Goal: Task Accomplishment & Management: Complete application form

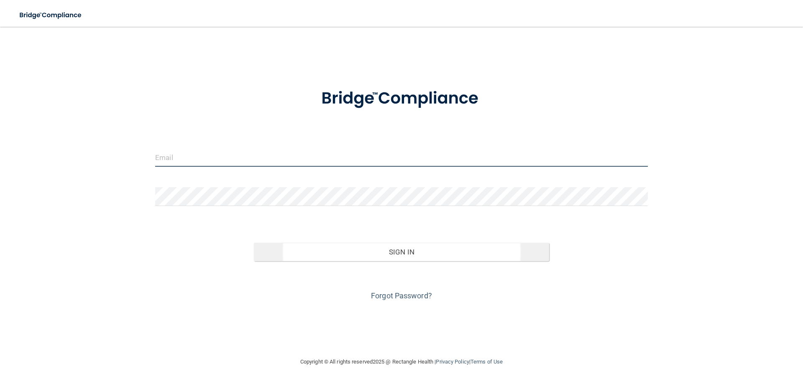
type input "[EMAIL_ADDRESS][DOMAIN_NAME]"
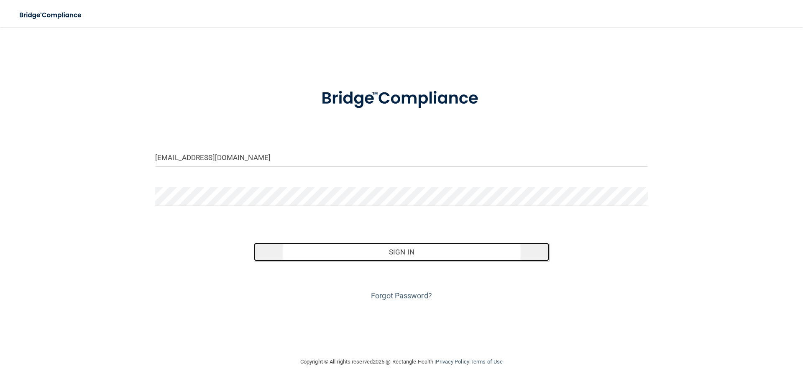
click at [395, 256] on button "Sign In" at bounding box center [402, 252] width 296 height 18
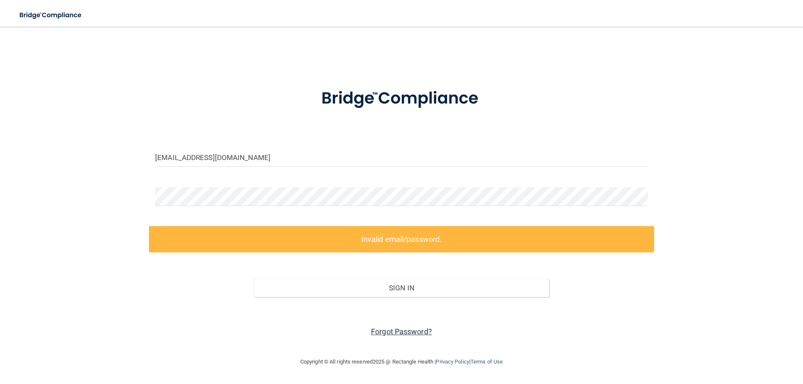
click at [384, 331] on link "Forgot Password?" at bounding box center [401, 332] width 61 height 9
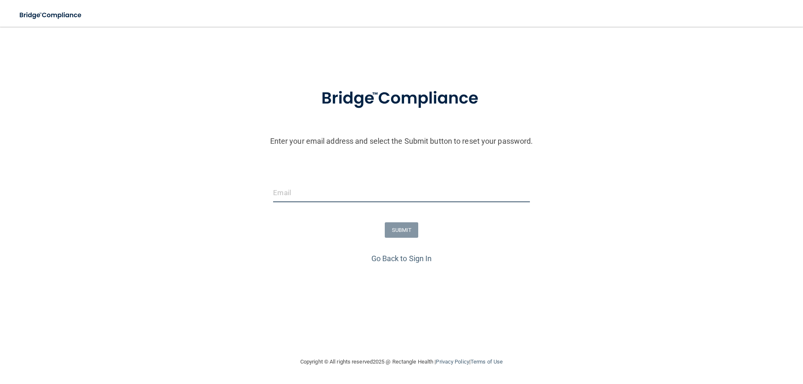
click at [382, 187] on input "email" at bounding box center [401, 193] width 256 height 19
type input "[EMAIL_ADDRESS][DOMAIN_NAME]"
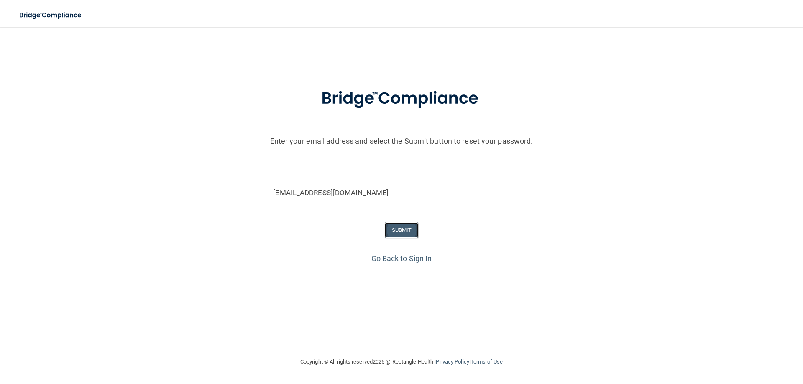
click at [405, 230] on button "SUBMIT" at bounding box center [402, 230] width 34 height 15
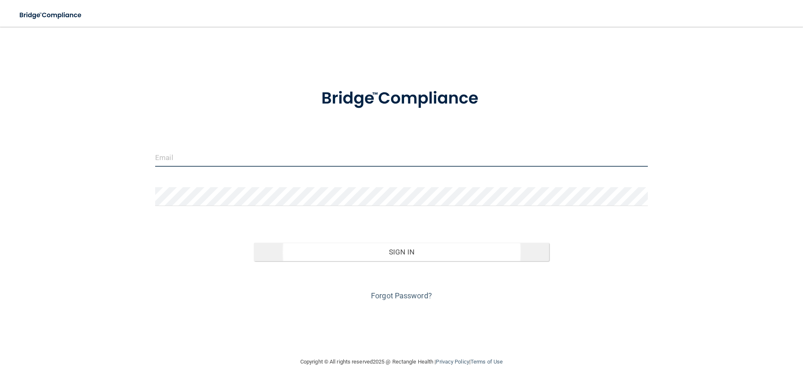
type input "[EMAIL_ADDRESS][DOMAIN_NAME]"
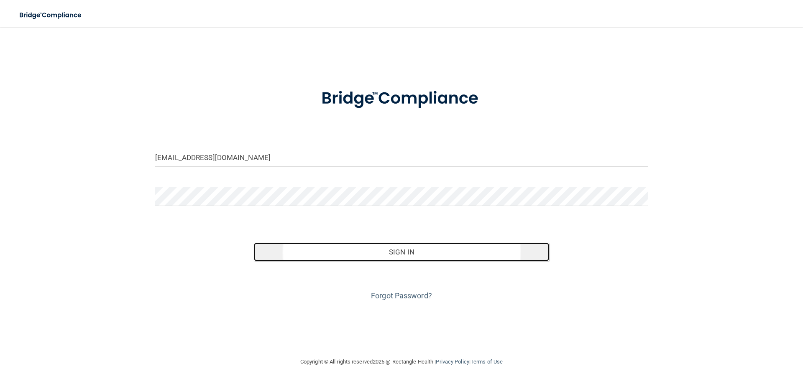
click at [392, 252] on button "Sign In" at bounding box center [402, 252] width 296 height 18
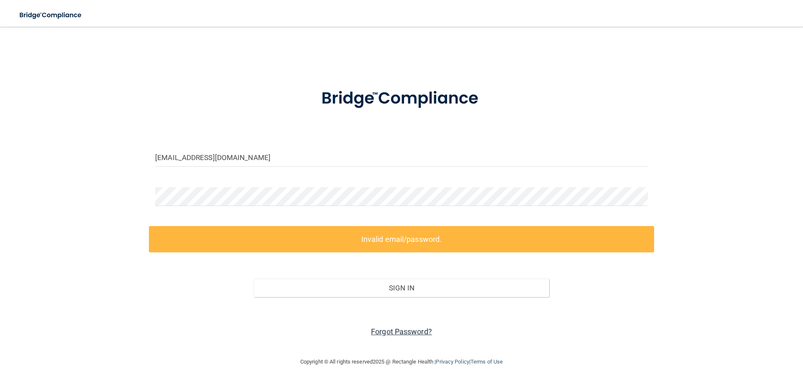
click at [413, 332] on link "Forgot Password?" at bounding box center [401, 332] width 61 height 9
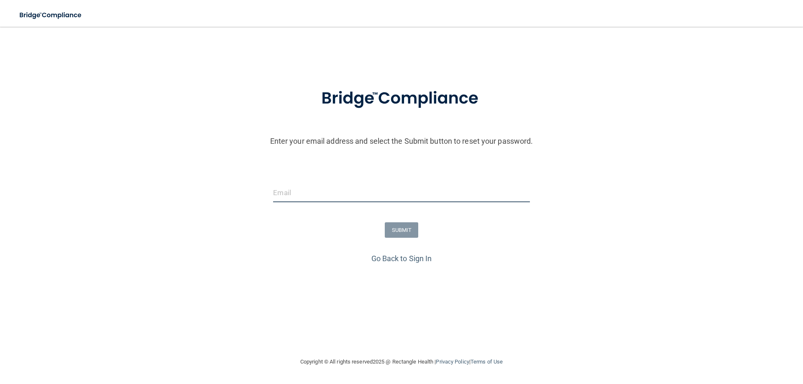
click at [312, 195] on input "email" at bounding box center [401, 193] width 256 height 19
type input "[EMAIL_ADDRESS][DOMAIN_NAME]"
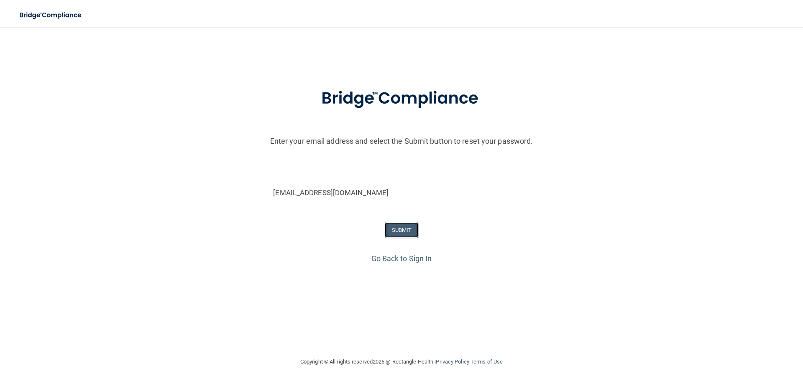
click at [402, 228] on button "SUBMIT" at bounding box center [402, 230] width 34 height 15
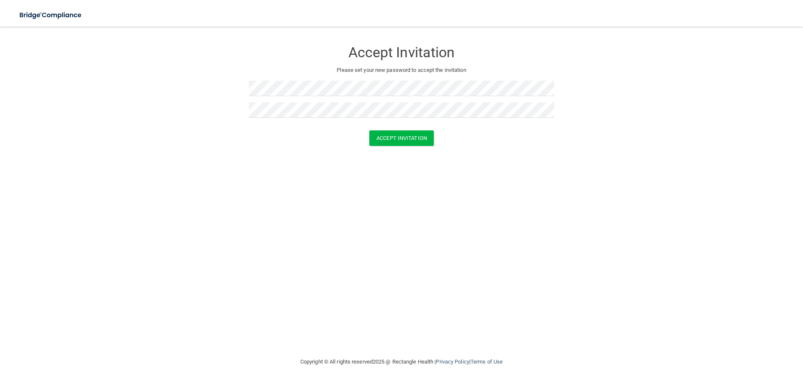
click at [413, 236] on div "Accept Invitation Please set your new password to accept the invitation Accept …" at bounding box center [402, 192] width 770 height 314
click at [397, 137] on button "Accept Invitation" at bounding box center [401, 138] width 64 height 15
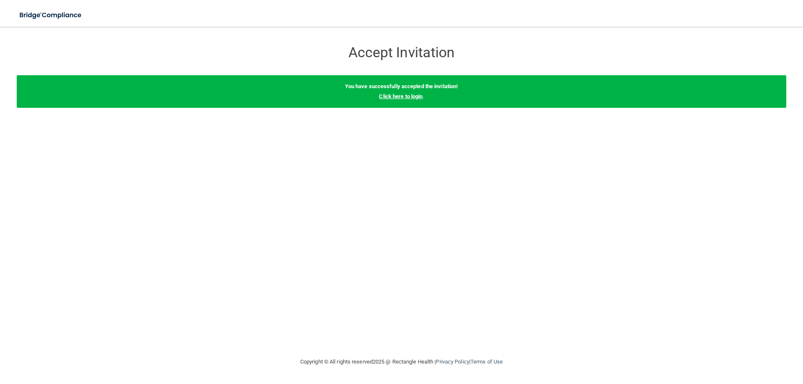
click at [406, 98] on link "Click here to login" at bounding box center [401, 96] width 44 height 6
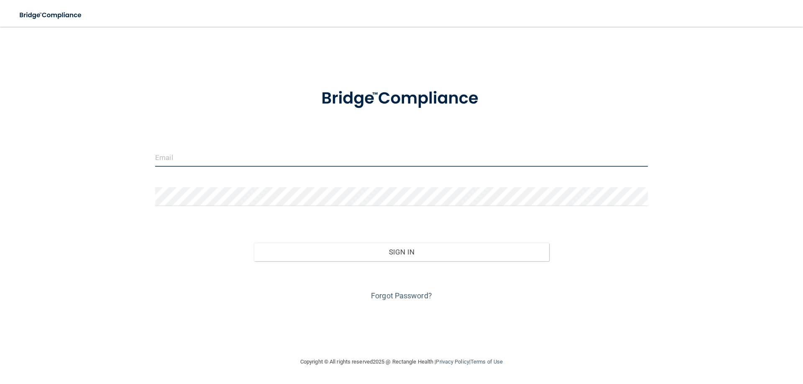
type input "[EMAIL_ADDRESS][DOMAIN_NAME]"
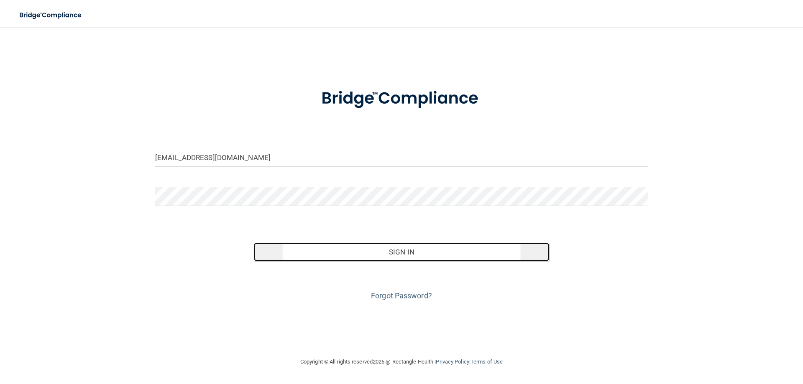
click at [413, 253] on button "Sign In" at bounding box center [402, 252] width 296 height 18
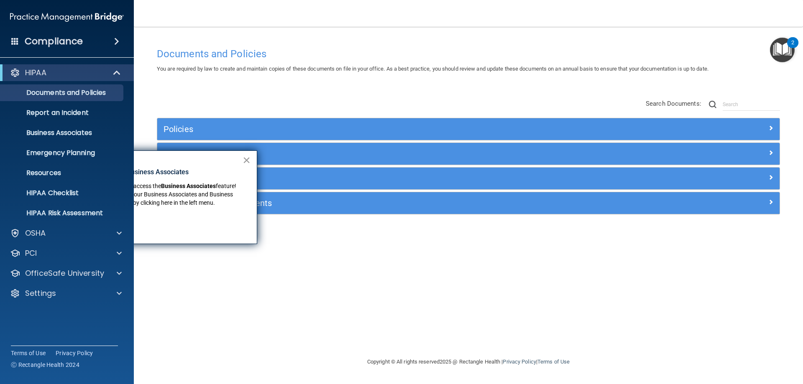
click at [245, 158] on button "×" at bounding box center [247, 160] width 8 height 13
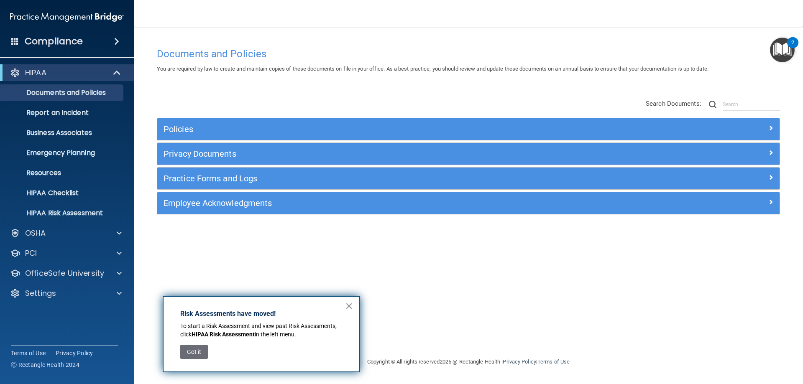
click at [349, 307] on button "×" at bounding box center [349, 306] width 8 height 13
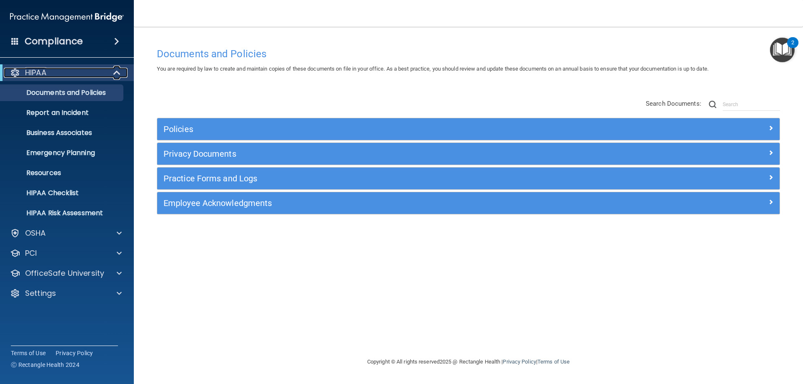
click at [30, 72] on p "HIPAA" at bounding box center [35, 73] width 21 height 10
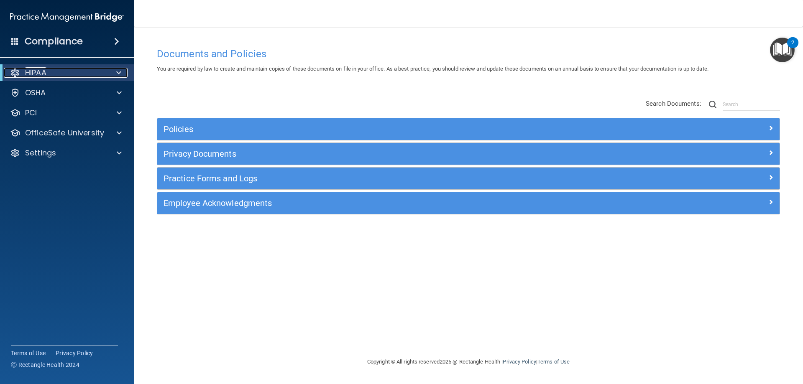
click at [30, 72] on p "HIPAA" at bounding box center [35, 73] width 21 height 10
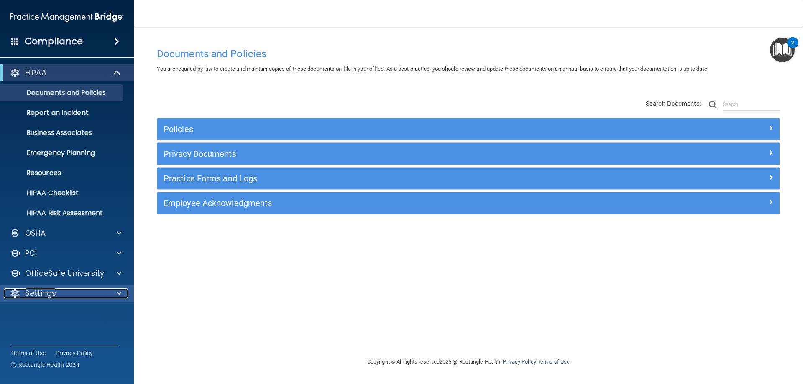
click at [66, 293] on div "Settings" at bounding box center [56, 294] width 104 height 10
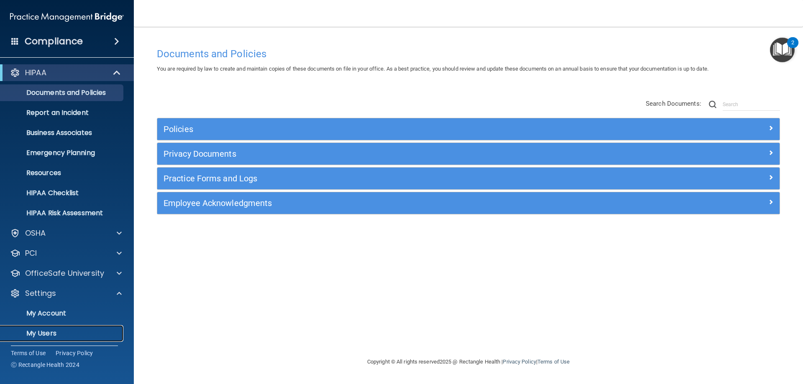
click at [54, 333] on p "My Users" at bounding box center [62, 334] width 114 height 8
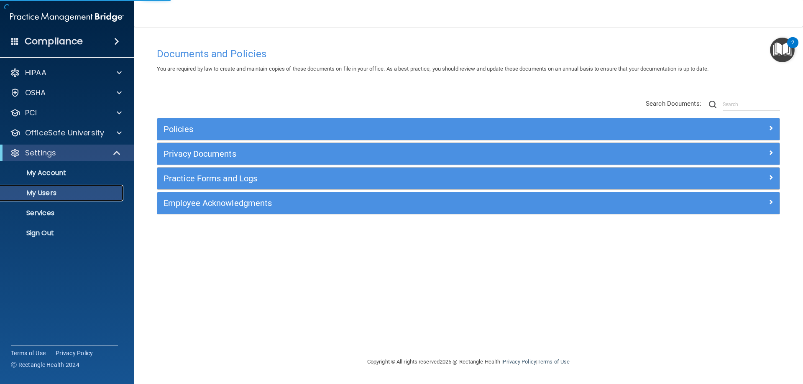
select select "20"
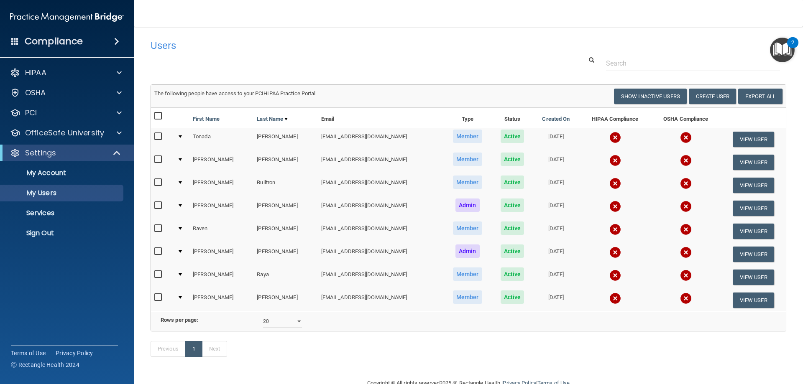
click at [181, 228] on div at bounding box center [180, 229] width 3 height 3
click at [156, 229] on input "checkbox" at bounding box center [159, 228] width 10 height 7
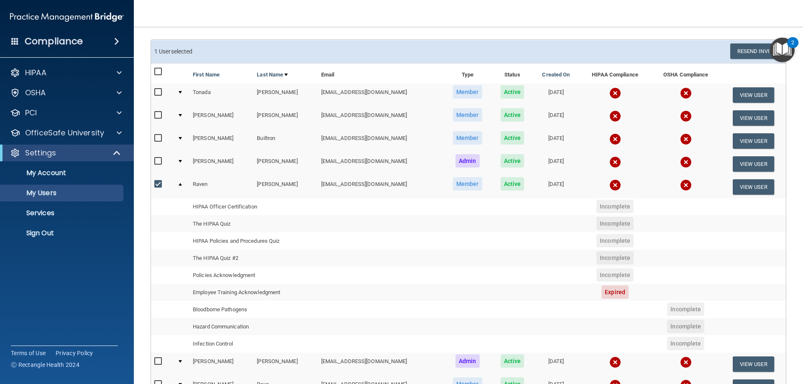
scroll to position [42, 0]
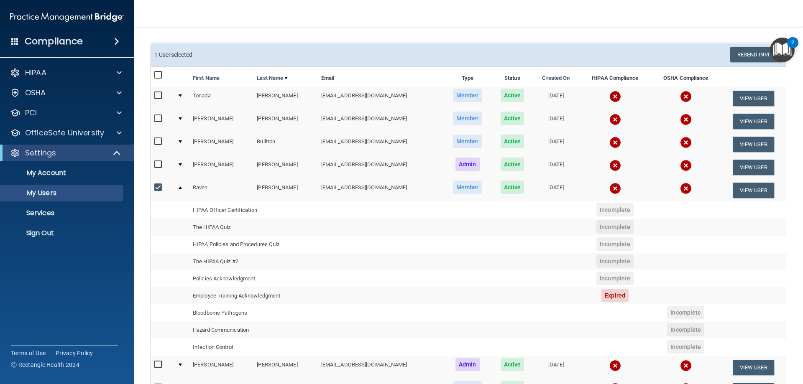
click at [158, 187] on input "checkbox" at bounding box center [159, 187] width 10 height 7
checkbox input "false"
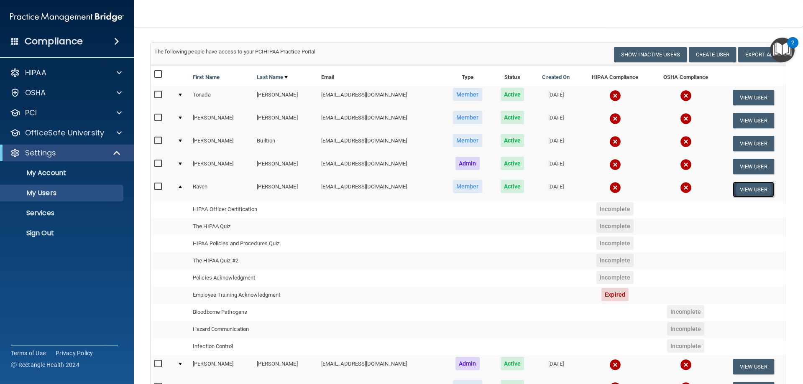
click at [741, 190] on button "View User" at bounding box center [753, 189] width 41 height 15
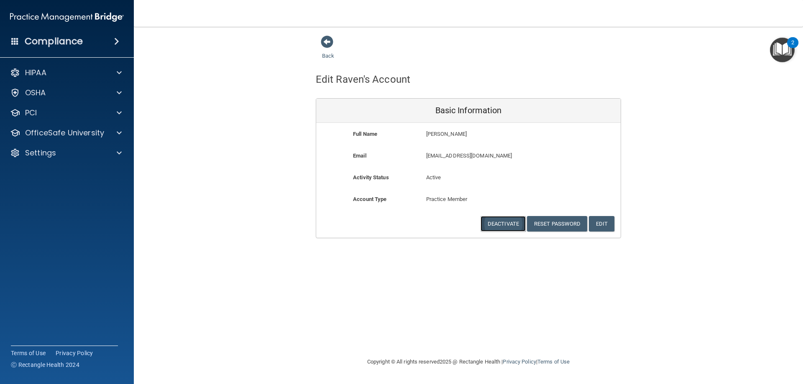
click at [488, 219] on button "Deactivate" at bounding box center [503, 223] width 45 height 15
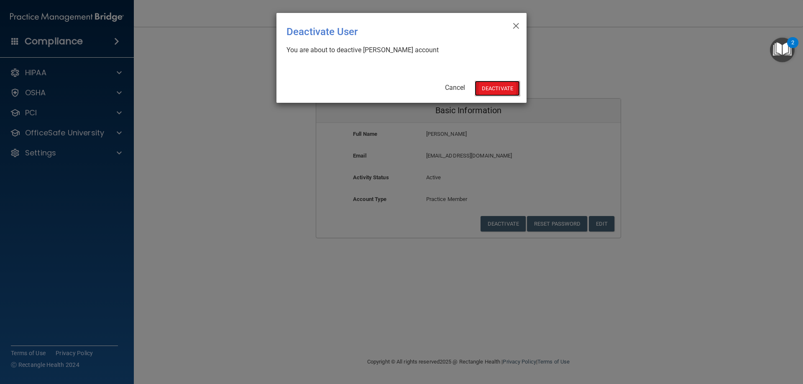
click at [492, 86] on button "Deactivate" at bounding box center [497, 88] width 45 height 15
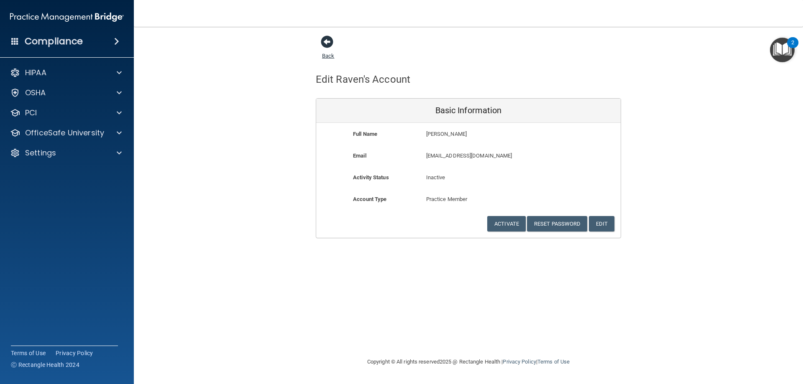
click at [328, 40] on span at bounding box center [327, 42] width 13 height 13
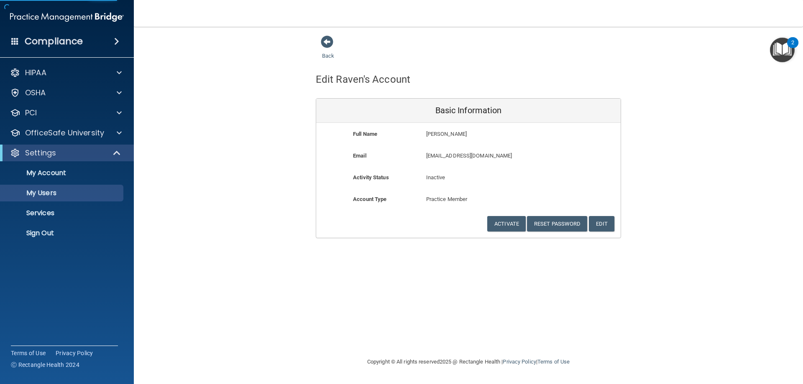
select select "20"
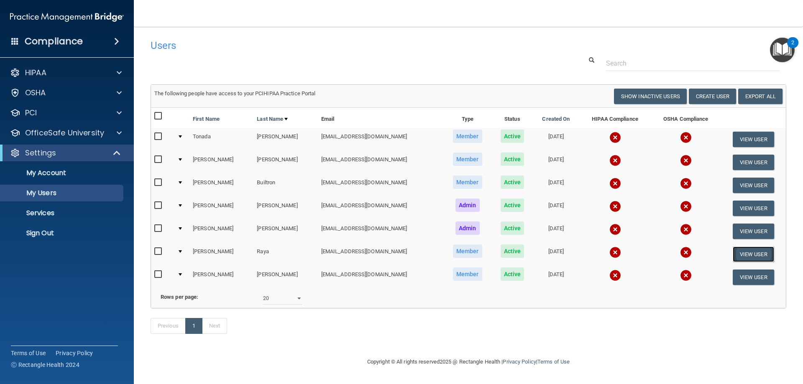
click at [742, 254] on button "View User" at bounding box center [753, 254] width 41 height 15
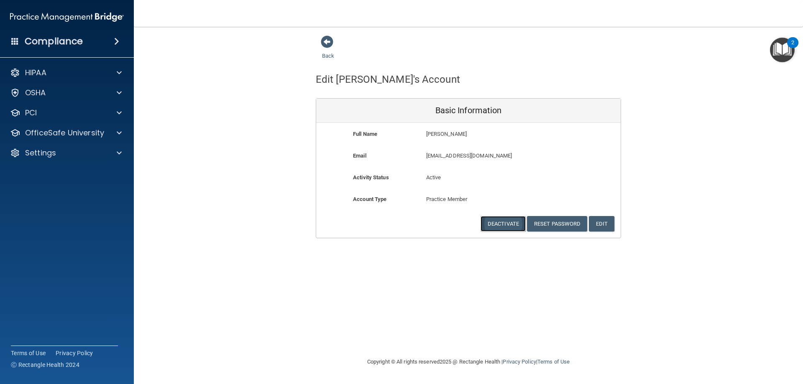
click at [504, 230] on button "Deactivate" at bounding box center [503, 223] width 45 height 15
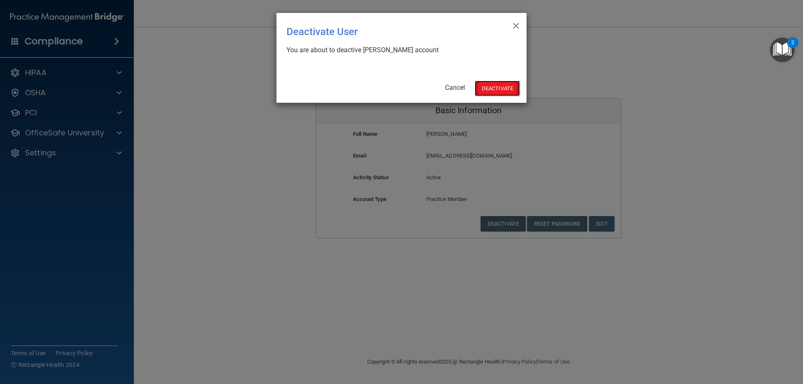
click at [492, 87] on button "Deactivate" at bounding box center [497, 88] width 45 height 15
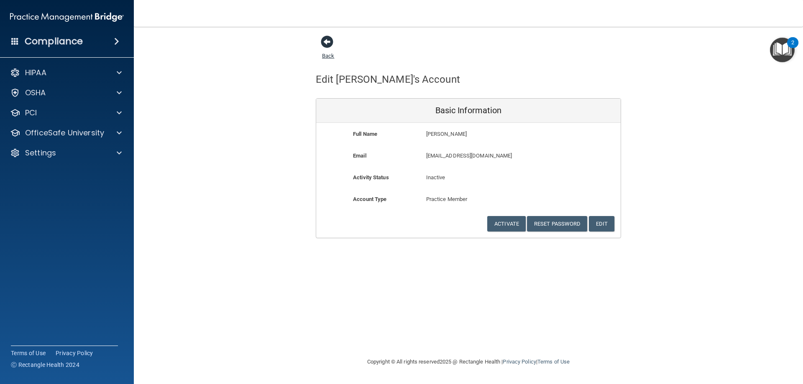
click at [327, 41] on span at bounding box center [327, 42] width 13 height 13
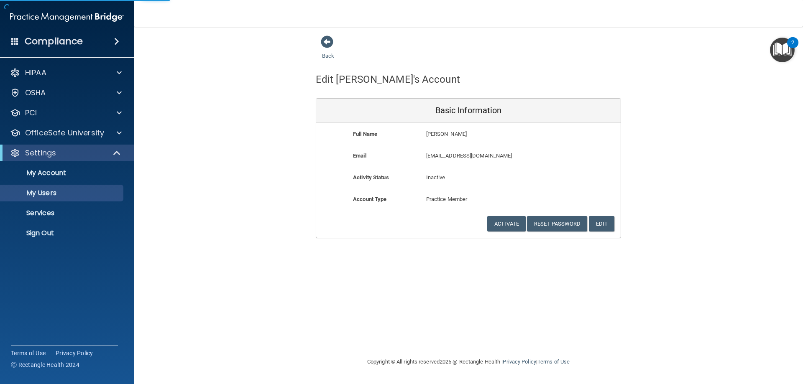
select select "20"
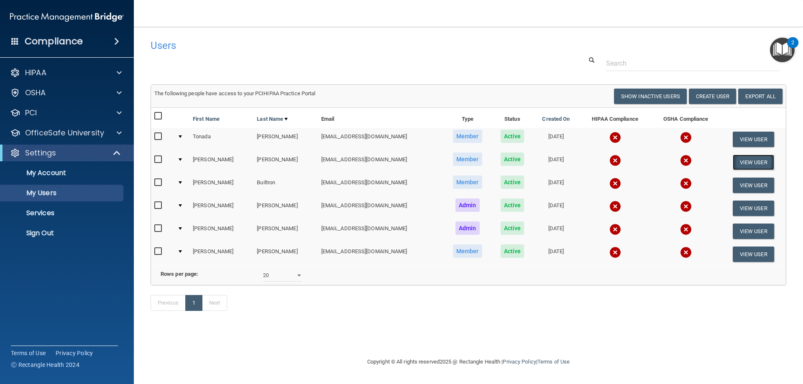
click at [759, 161] on button "View User" at bounding box center [753, 162] width 41 height 15
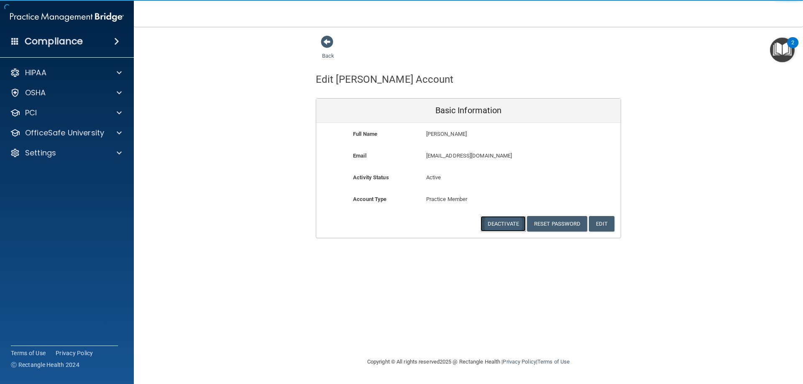
click at [511, 225] on button "Deactivate" at bounding box center [503, 223] width 45 height 15
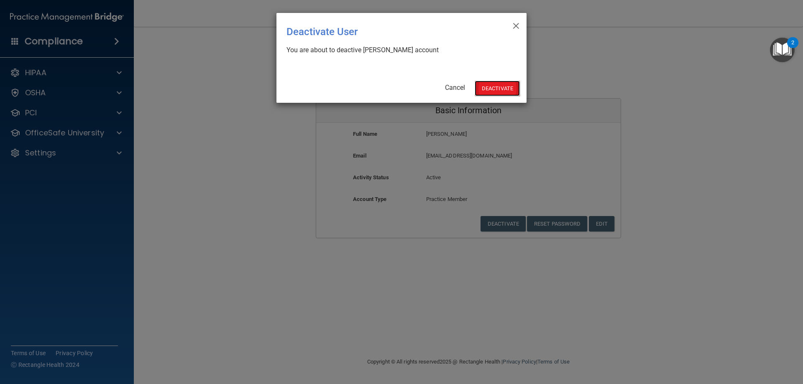
click at [500, 91] on button "Deactivate" at bounding box center [497, 88] width 45 height 15
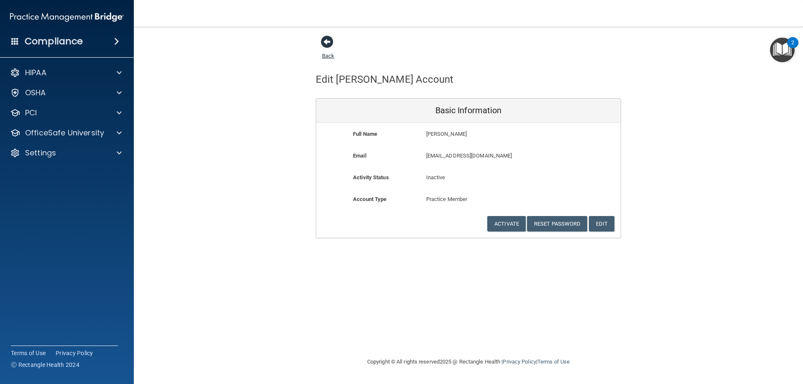
click at [330, 41] on span at bounding box center [327, 42] width 13 height 13
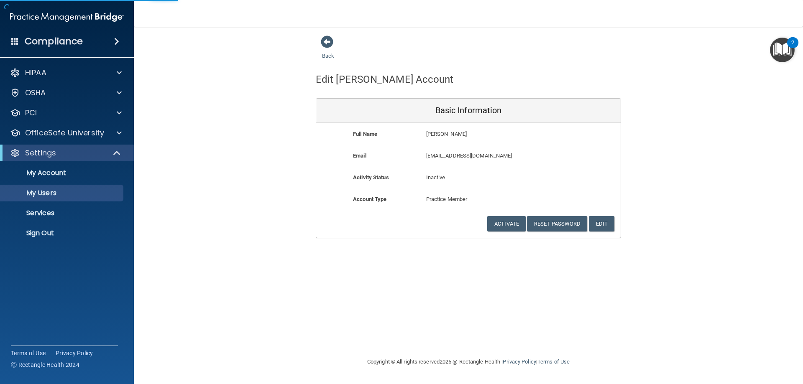
select select "20"
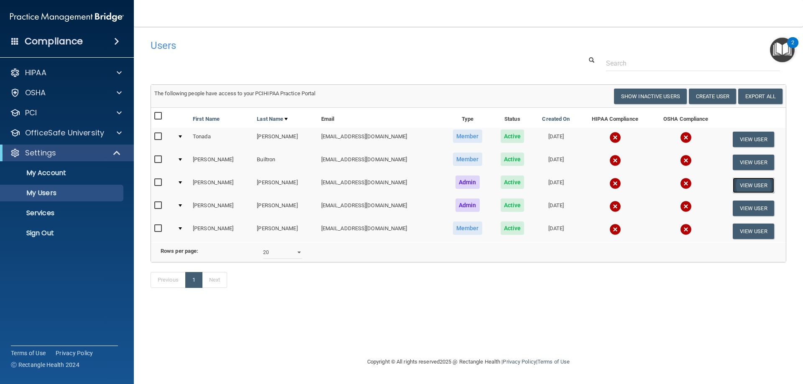
click at [743, 186] on button "View User" at bounding box center [753, 185] width 41 height 15
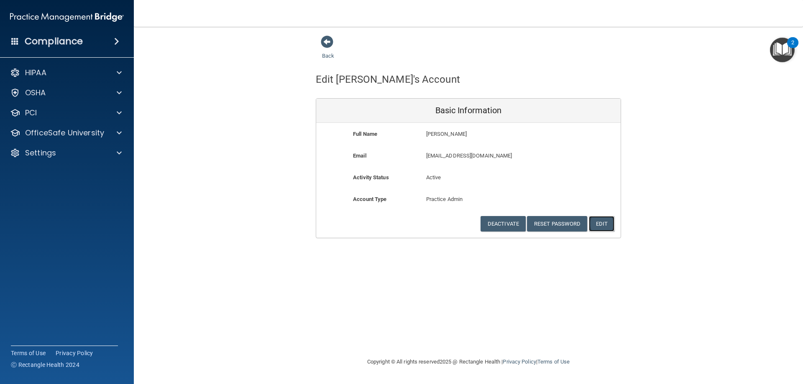
click at [607, 226] on button "Edit" at bounding box center [602, 223] width 26 height 15
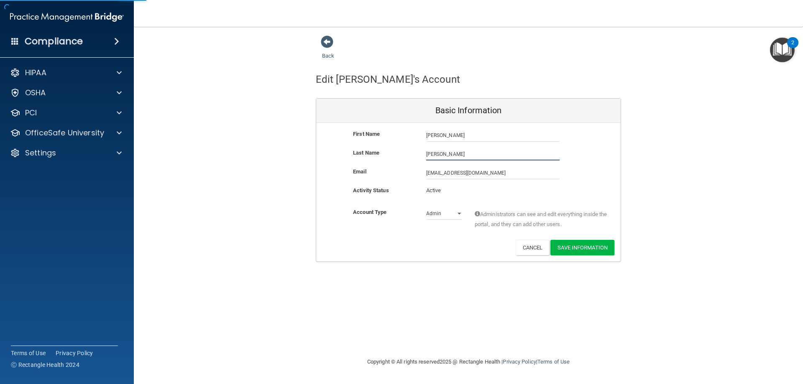
click at [461, 155] on input "[PERSON_NAME]" at bounding box center [492, 154] width 133 height 13
type input "[PERSON_NAME]"
click at [573, 166] on div "Last Name [PERSON_NAME]" at bounding box center [468, 157] width 305 height 19
click at [579, 249] on button "Save Information" at bounding box center [583, 247] width 64 height 15
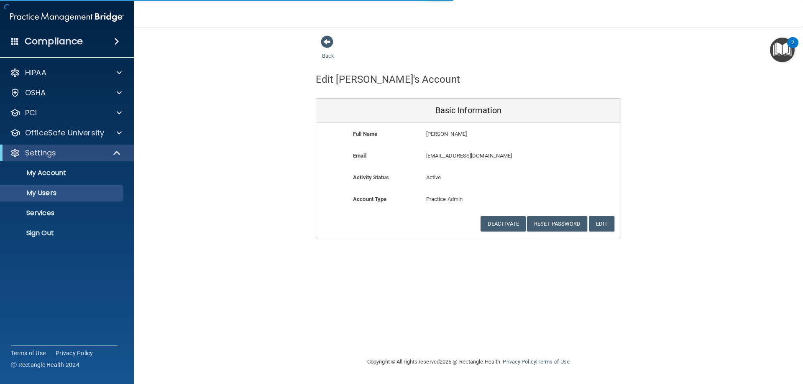
select select "20"
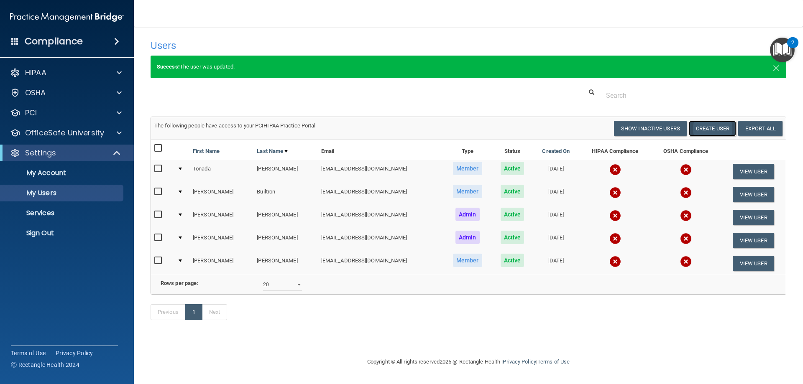
click at [717, 128] on button "Create User" at bounding box center [712, 128] width 47 height 15
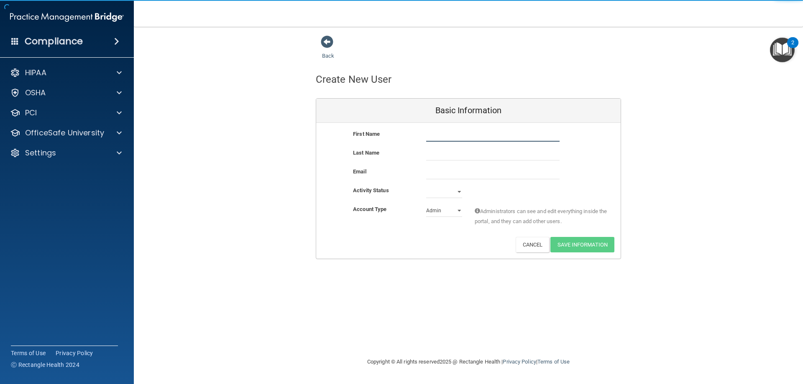
click at [469, 135] on input "text" at bounding box center [492, 135] width 133 height 13
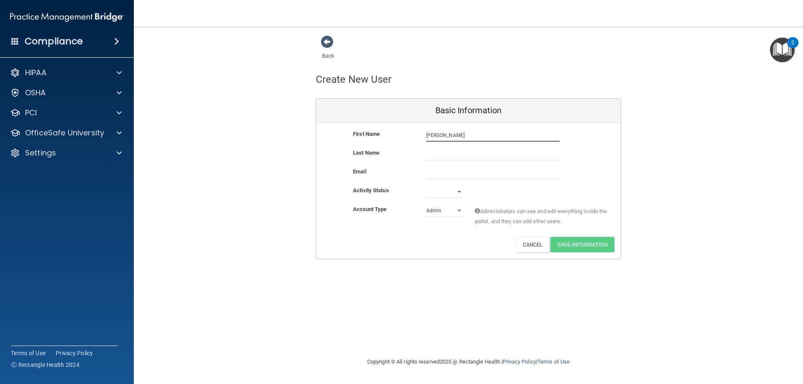
type input "[PERSON_NAME]"
click at [464, 153] on input "text" at bounding box center [492, 154] width 133 height 13
type input "[PERSON_NAME]"
click at [459, 173] on input "email" at bounding box center [492, 173] width 133 height 13
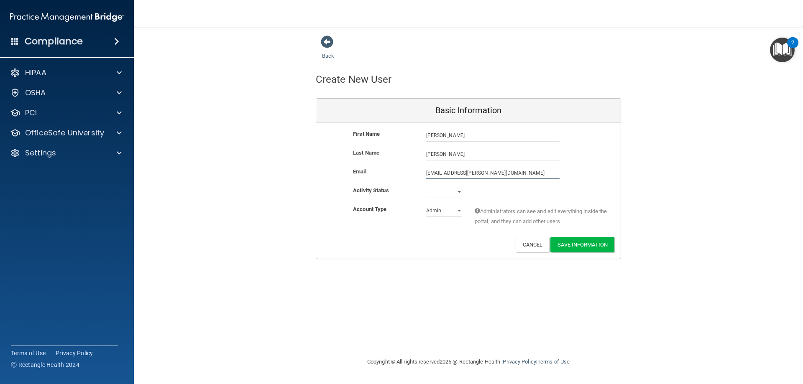
type input "[EMAIL_ADDRESS][PERSON_NAME][DOMAIN_NAME]"
click at [460, 191] on select "Active Inactive" at bounding box center [444, 192] width 36 height 13
select select "active"
click at [426, 186] on select "Active Inactive" at bounding box center [444, 192] width 36 height 13
click at [459, 210] on select "Admin Member" at bounding box center [444, 211] width 36 height 13
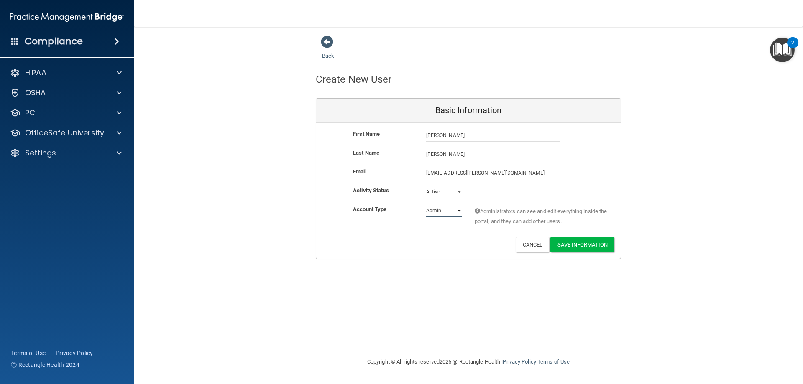
select select "practice_member"
click at [426, 205] on select "Admin Member" at bounding box center [444, 211] width 36 height 13
click at [593, 243] on button "Save Information" at bounding box center [583, 244] width 64 height 15
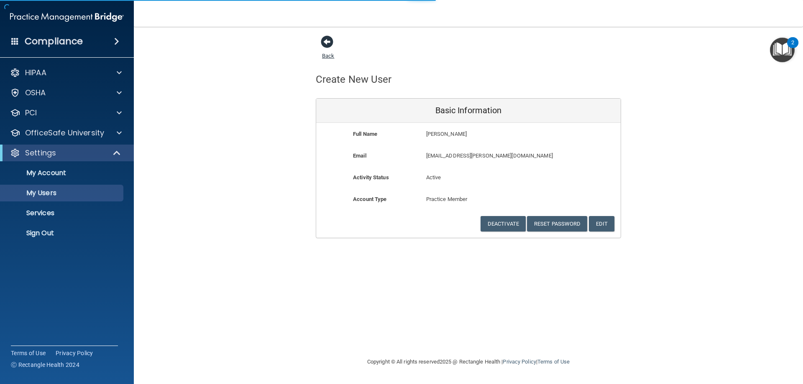
select select "20"
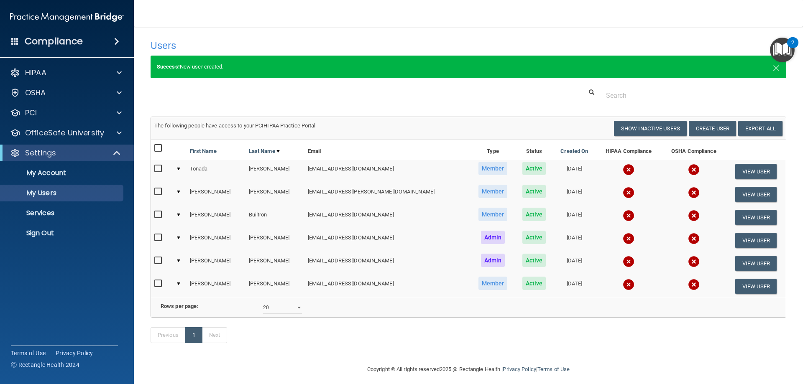
click at [158, 168] on input "checkbox" at bounding box center [159, 169] width 10 height 7
checkbox input "true"
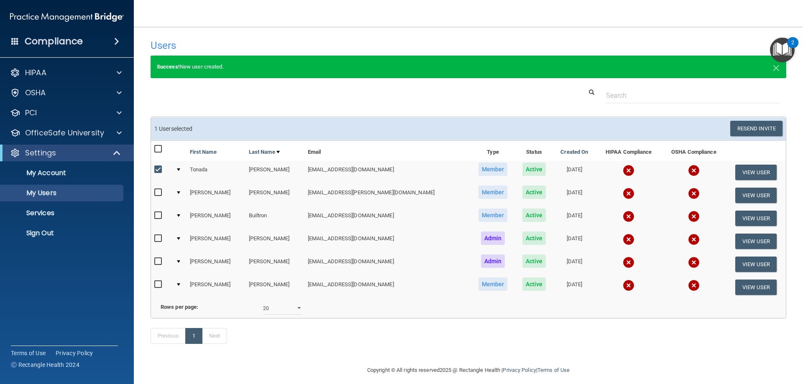
click at [159, 193] on input "checkbox" at bounding box center [159, 193] width 10 height 7
checkbox input "true"
click at [158, 216] on input "checkbox" at bounding box center [159, 216] width 10 height 7
checkbox input "true"
click at [159, 240] on input "checkbox" at bounding box center [159, 239] width 10 height 7
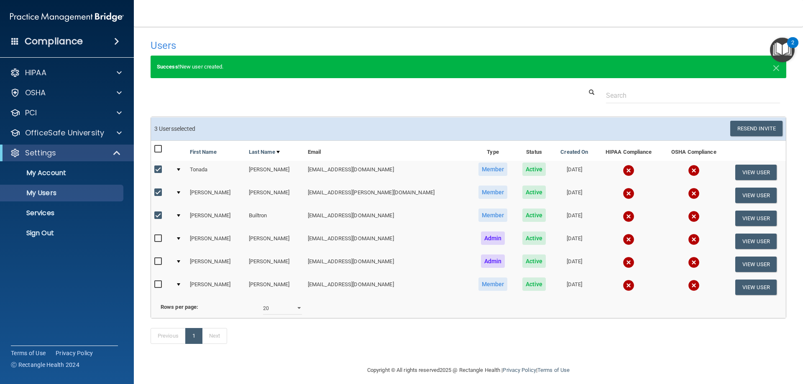
checkbox input "true"
click at [157, 262] on input "checkbox" at bounding box center [159, 262] width 10 height 7
checkbox input "true"
click at [157, 287] on input "checkbox" at bounding box center [159, 285] width 10 height 7
checkbox input "true"
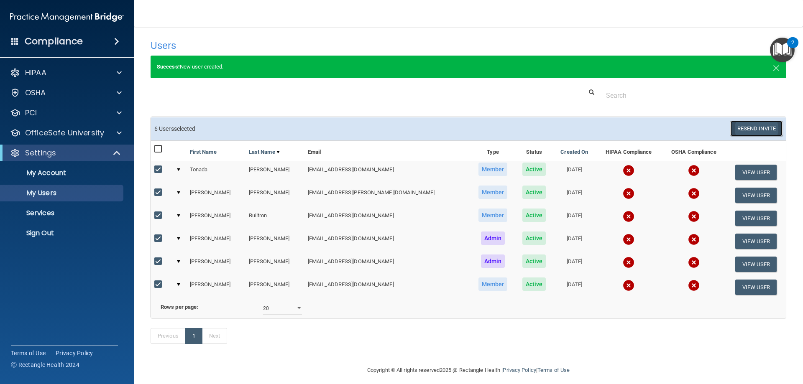
click at [740, 129] on button "Resend Invite" at bounding box center [756, 128] width 52 height 15
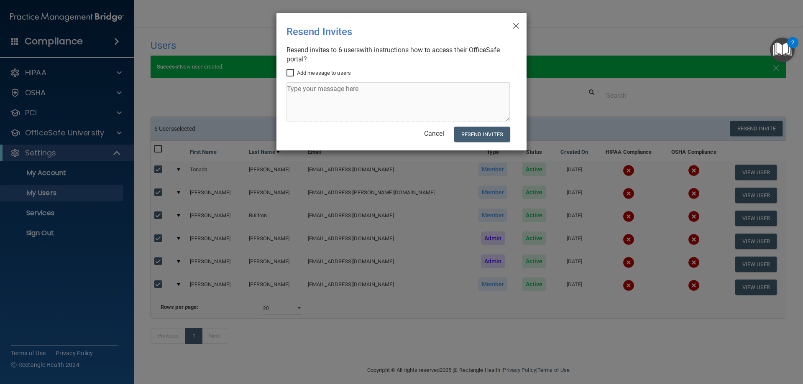
click at [262, 85] on div "× Close Resend Invites There was an error while sending the invitations ... Res…" at bounding box center [401, 192] width 803 height 384
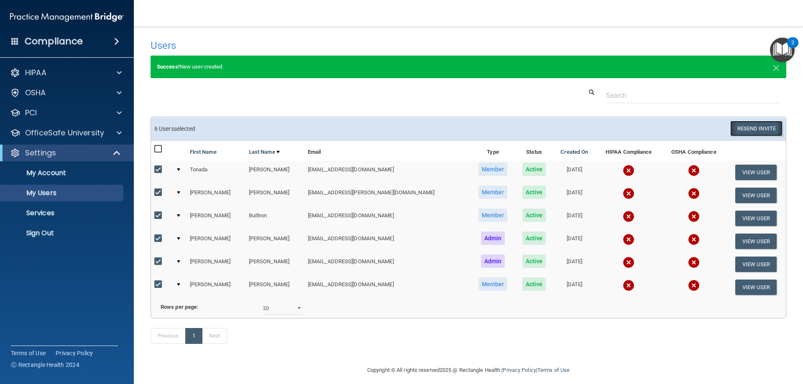
click at [743, 126] on button "Resend Invite" at bounding box center [756, 128] width 52 height 15
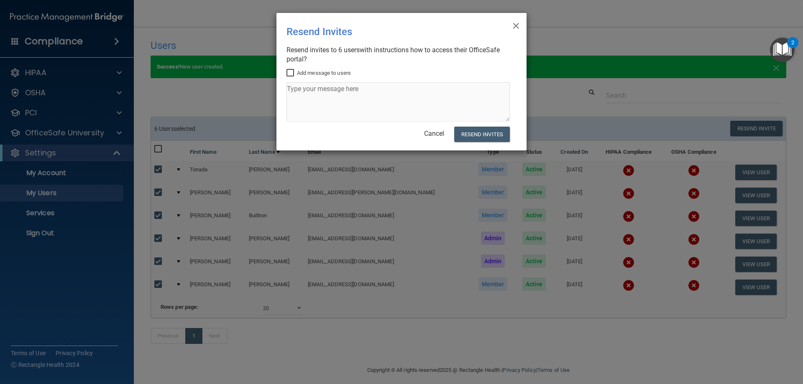
click at [290, 74] on input "Add message to users" at bounding box center [292, 73] width 10 height 7
checkbox input "true"
click at [303, 96] on textarea at bounding box center [398, 101] width 223 height 39
type textarea "Please update"
click at [487, 136] on button "Resend Invites" at bounding box center [482, 134] width 56 height 15
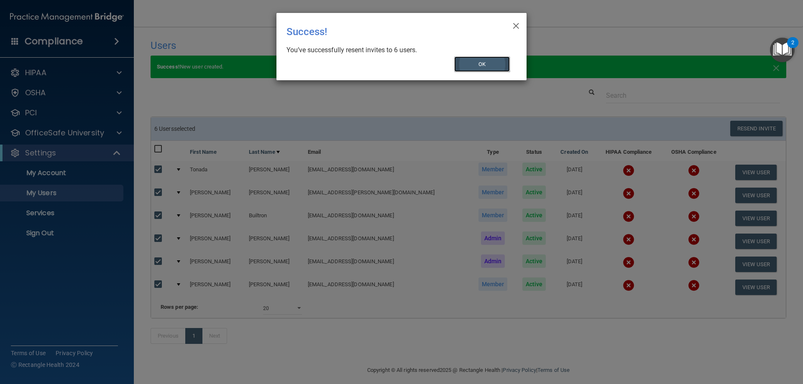
click at [487, 61] on button "OK" at bounding box center [482, 63] width 56 height 15
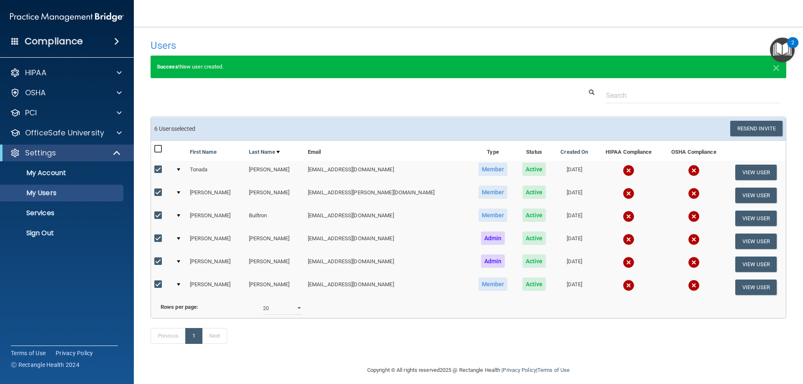
scroll to position [19, 0]
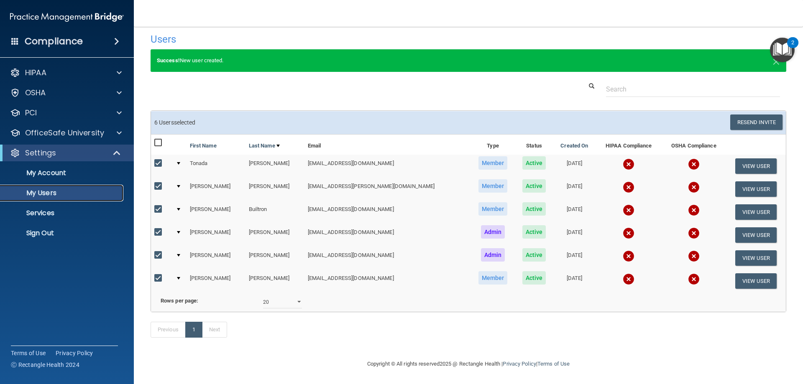
click at [54, 192] on p "My Users" at bounding box center [62, 193] width 114 height 8
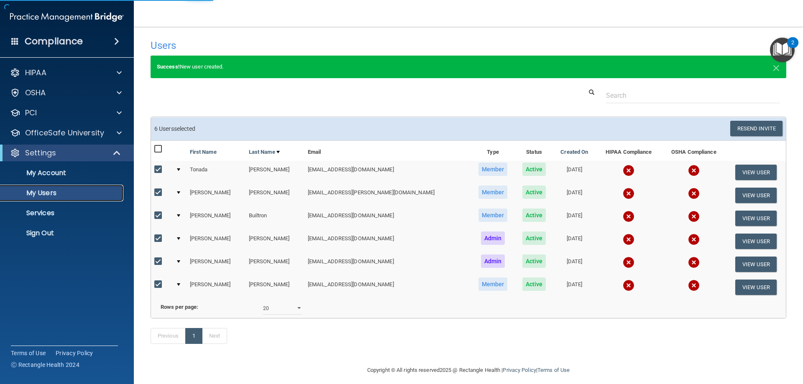
select select "20"
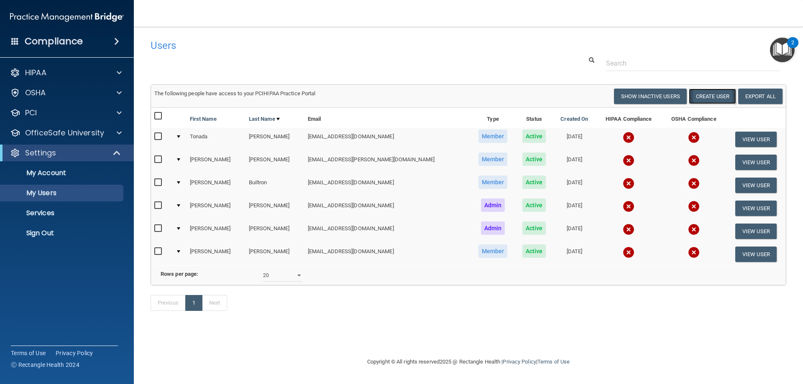
click at [721, 97] on button "Create User" at bounding box center [712, 96] width 47 height 15
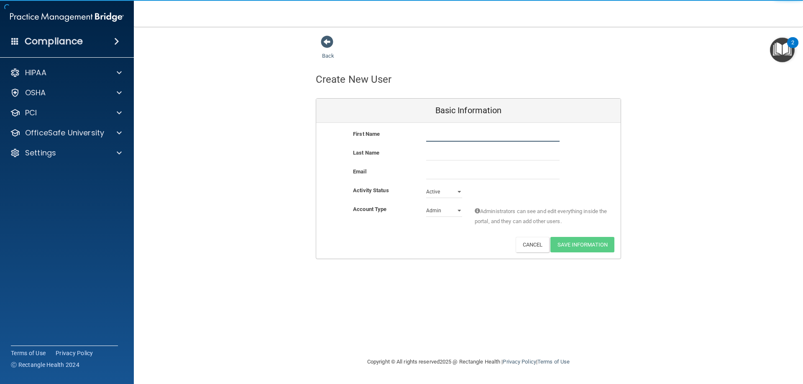
click at [445, 135] on input "text" at bounding box center [492, 135] width 133 height 13
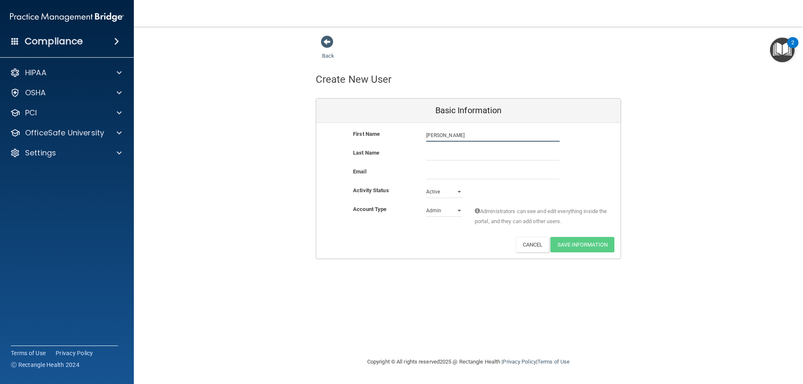
type input "[PERSON_NAME]"
click at [449, 155] on input "text" at bounding box center [492, 154] width 133 height 13
type input "[PERSON_NAME]"
click at [448, 172] on input "email" at bounding box center [492, 173] width 133 height 13
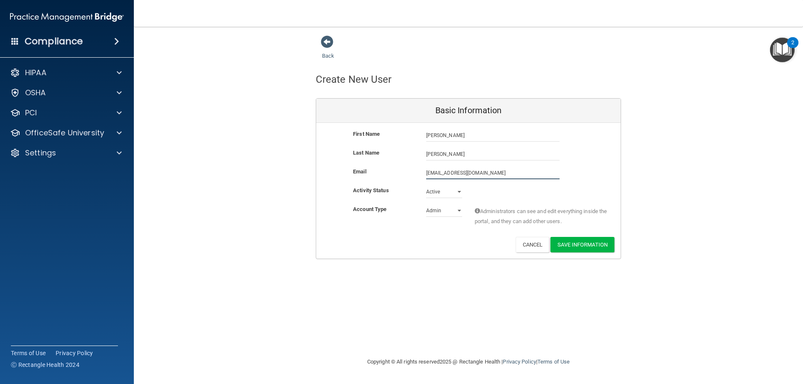
type input "[EMAIL_ADDRESS][DOMAIN_NAME]"
click at [458, 210] on select "Admin Member" at bounding box center [444, 212] width 36 height 13
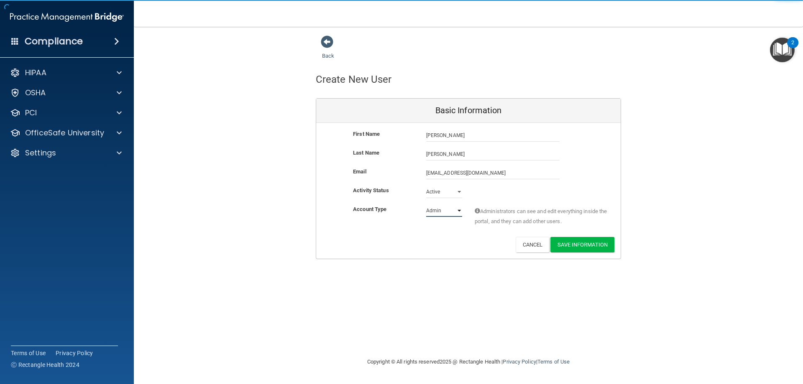
select select "practice_member"
click at [426, 205] on select "Admin Member" at bounding box center [444, 211] width 36 height 13
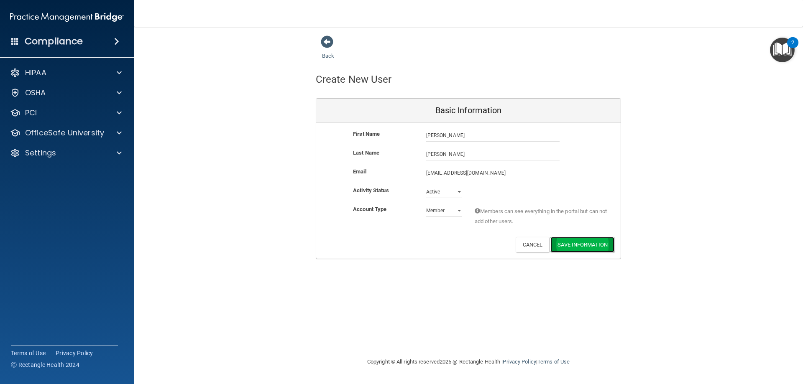
click at [583, 246] on button "Save Information" at bounding box center [583, 244] width 64 height 15
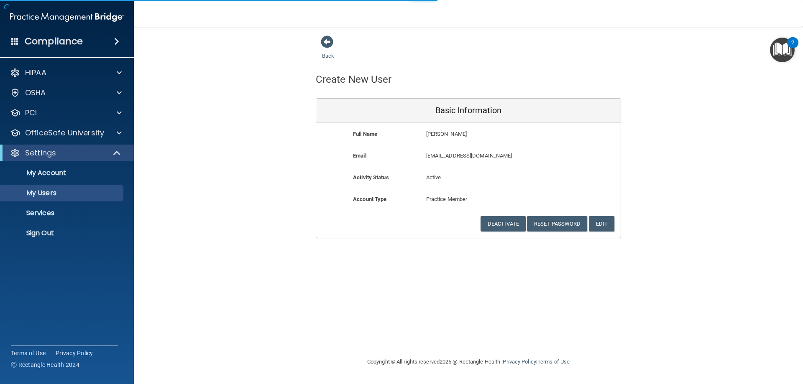
select select "20"
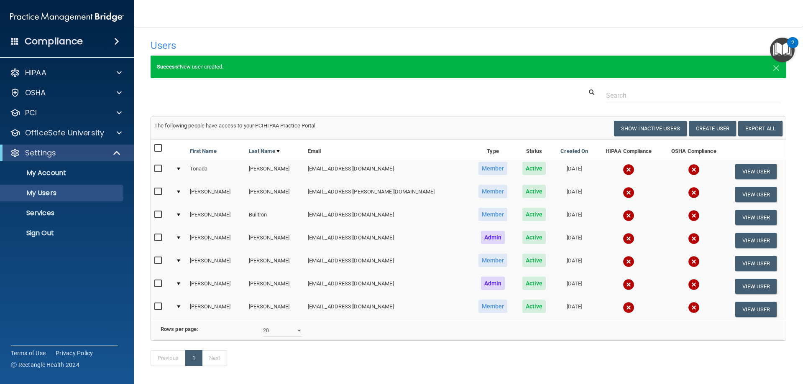
click at [159, 261] on input "checkbox" at bounding box center [159, 261] width 10 height 7
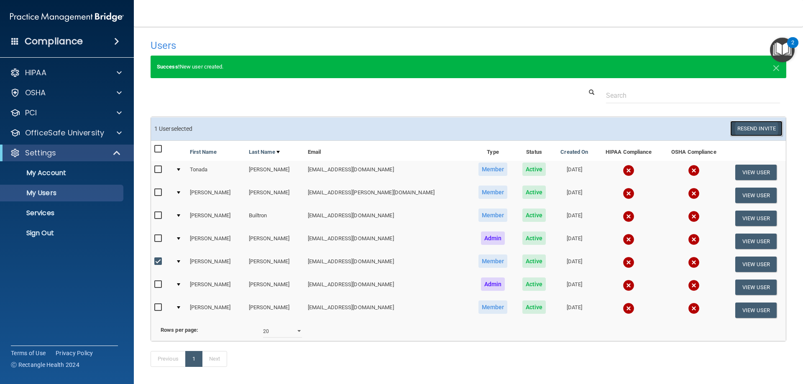
click at [757, 129] on button "Resend Invite" at bounding box center [756, 128] width 52 height 15
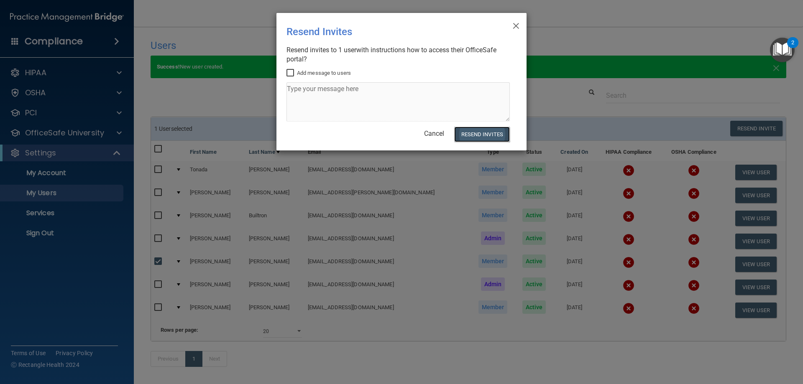
click at [479, 135] on button "Resend Invites" at bounding box center [482, 134] width 56 height 15
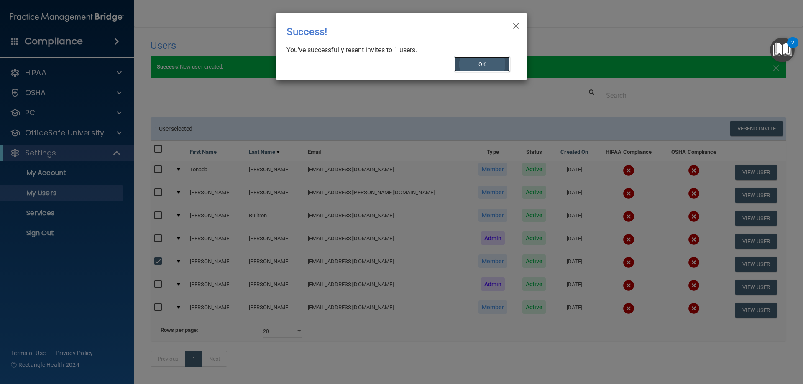
click at [469, 62] on button "OK" at bounding box center [482, 63] width 56 height 15
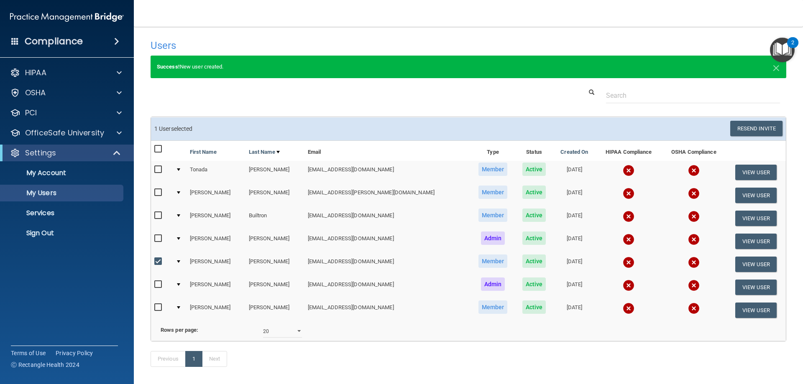
click at [790, 43] on div "2" at bounding box center [792, 42] width 11 height 11
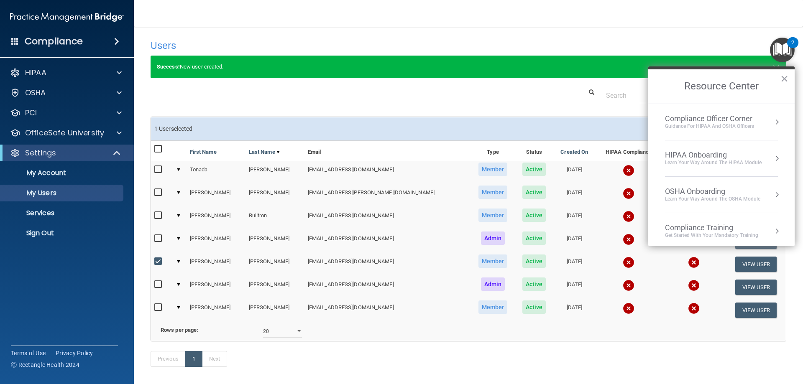
click at [757, 14] on nav "Toggle navigation [PERSON_NAME] [EMAIL_ADDRESS][DOMAIN_NAME] Manage My Enterpri…" at bounding box center [468, 13] width 669 height 27
click at [786, 45] on img "Open Resource Center, 2 new notifications" at bounding box center [782, 50] width 25 height 25
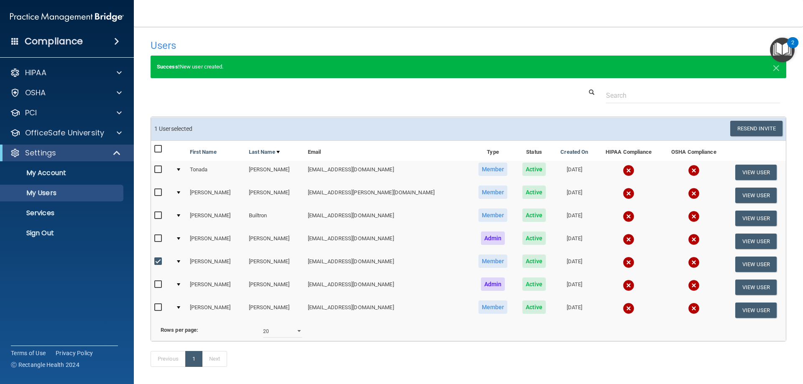
drag, startPoint x: 685, startPoint y: 0, endPoint x: 587, endPoint y: 31, distance: 102.7
click at [587, 31] on main "Users Success! New user created. × Error! The user couldn't be created. × Succe…" at bounding box center [468, 206] width 669 height 358
click at [157, 261] on input "checkbox" at bounding box center [159, 262] width 10 height 7
checkbox input "false"
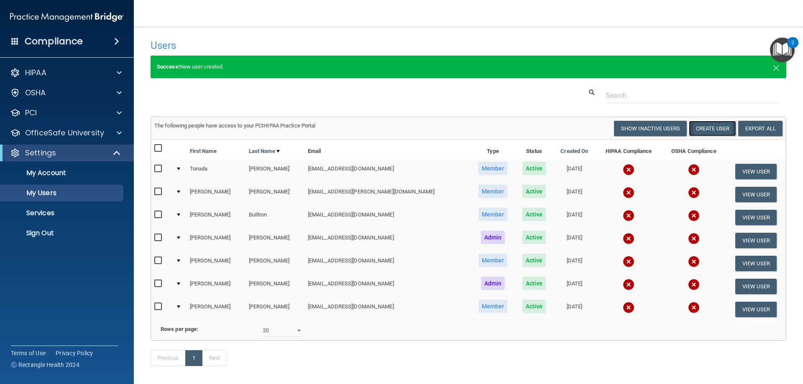
click at [710, 130] on button "Create User" at bounding box center [712, 128] width 47 height 15
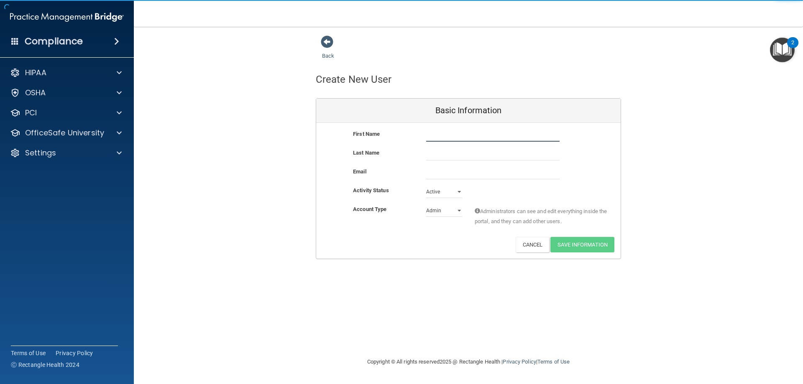
click at [474, 136] on input "text" at bounding box center [492, 135] width 133 height 13
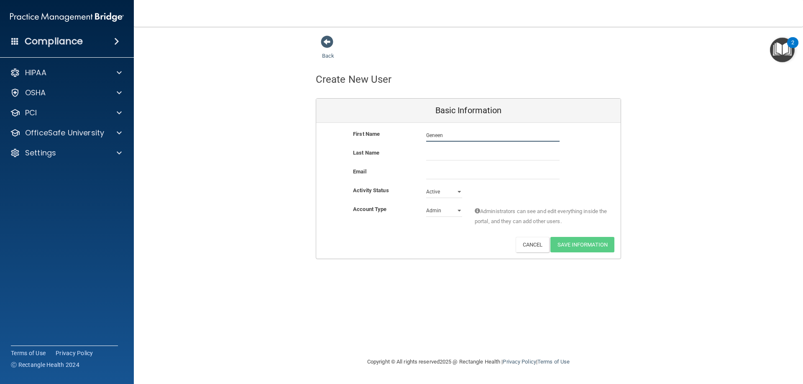
type input "Geneen"
click at [448, 154] on input "text" at bounding box center [492, 154] width 133 height 13
type input "[PERSON_NAME]"
